Goal: Find specific page/section: Find specific page/section

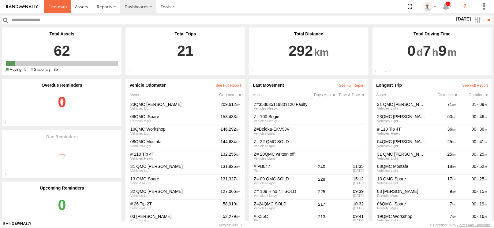
click at [65, 10] on link at bounding box center [57, 6] width 27 height 13
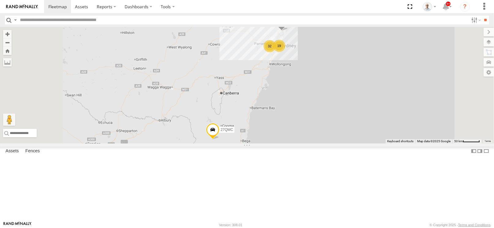
click at [276, 52] on div "32" at bounding box center [269, 46] width 12 height 12
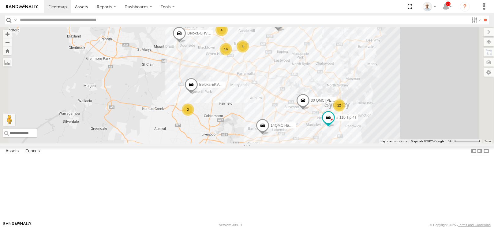
drag, startPoint x: 359, startPoint y: 126, endPoint x: 334, endPoint y: 108, distance: 30.4
click at [334, 108] on div "13 QMC-Spare 27QMC # KS75A 05QMC Jackson Beloka-CHV61N QMC Mercedes 30 QMC Davi…" at bounding box center [247, 85] width 494 height 117
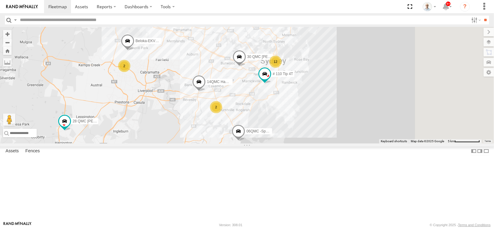
drag, startPoint x: 349, startPoint y: 137, endPoint x: 293, endPoint y: 98, distance: 68.3
click at [293, 98] on div "13 QMC-Spare 27QMC # KS75A 05QMC Jackson Beloka-CHV61N QMC Mercedes 30 QMC Davi…" at bounding box center [247, 85] width 494 height 117
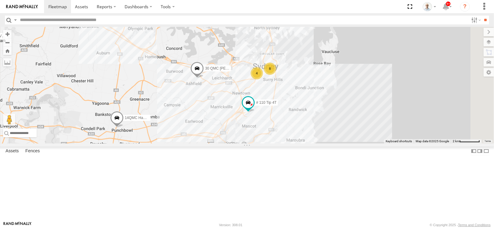
drag, startPoint x: 362, startPoint y: 103, endPoint x: 337, endPoint y: 127, distance: 34.2
click at [337, 127] on div "13 QMC-Spare 27QMC # KS75A 05QMC Jackson Beloka-CHV61N QMC Mercedes 30 QMC Davi…" at bounding box center [247, 85] width 494 height 117
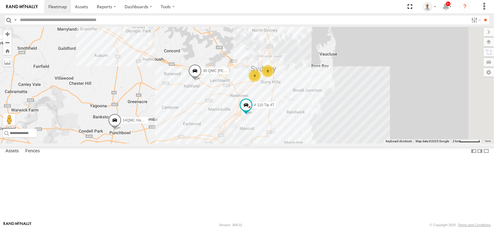
click at [261, 82] on div "4" at bounding box center [254, 76] width 12 height 12
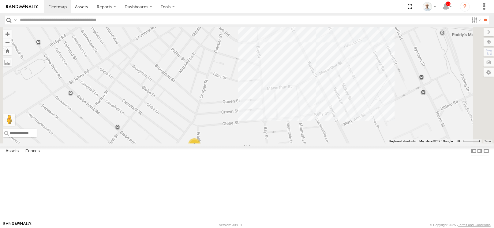
click at [200, 151] on div "3" at bounding box center [194, 145] width 12 height 12
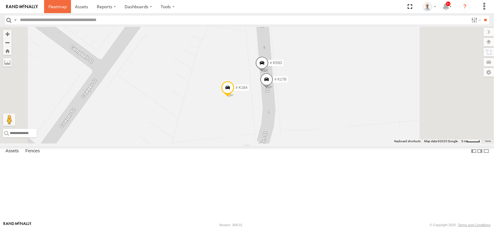
click at [67, 8] on link at bounding box center [57, 6] width 27 height 13
